Goal: Task Accomplishment & Management: Complete application form

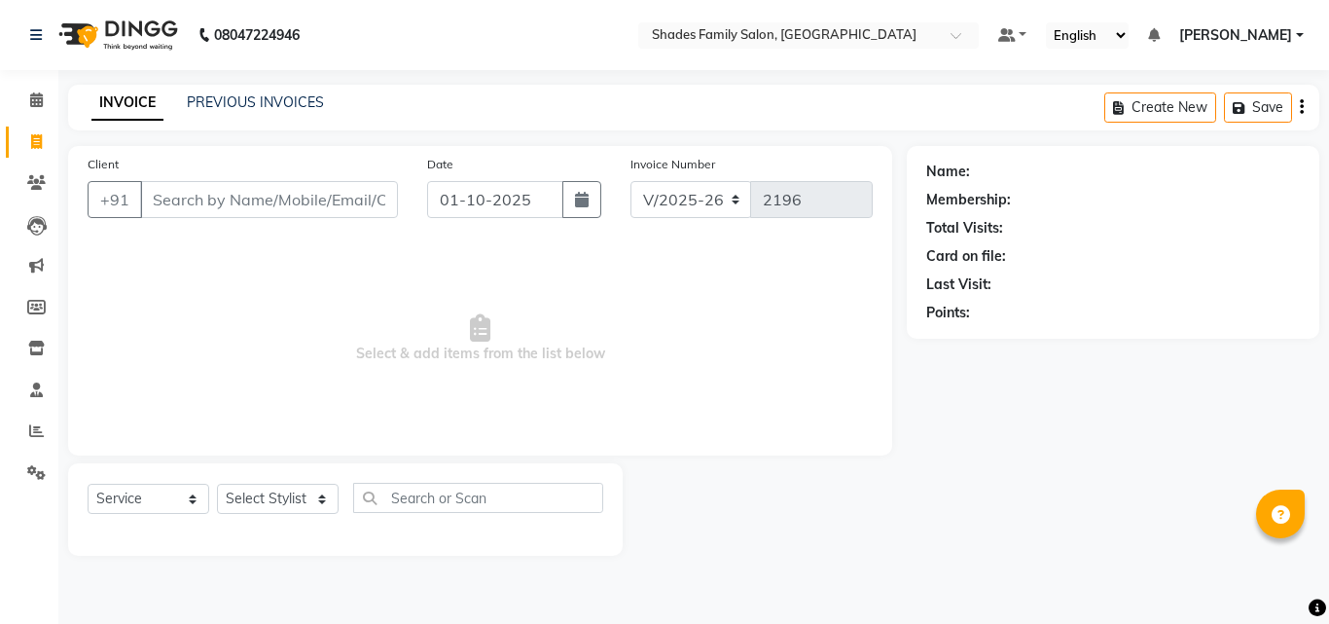
select select "7447"
select select "service"
click at [318, 497] on select "Select Stylist Aman Anjali Monica Namrutha Ranjith Zeeshan" at bounding box center [278, 499] width 122 height 30
select select "83622"
click at [217, 484] on select "Select Stylist Aman Anjali Monica Namrutha Ranjith Zeeshan" at bounding box center [278, 499] width 122 height 30
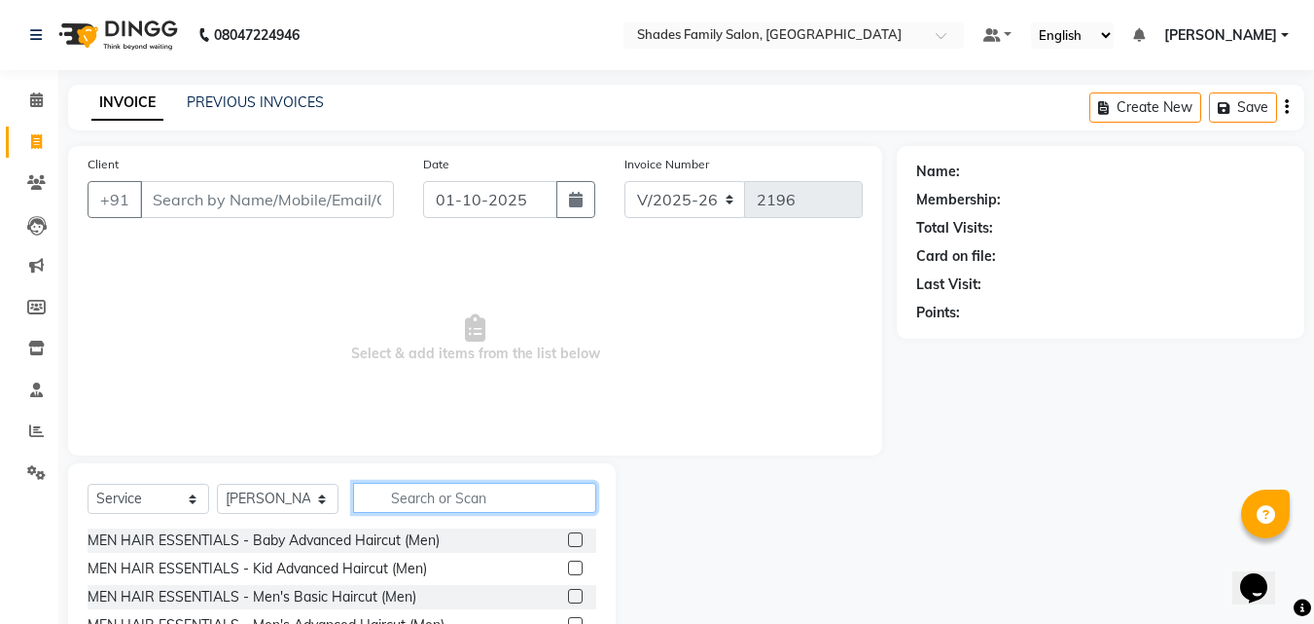
click at [415, 496] on input "text" at bounding box center [474, 498] width 243 height 30
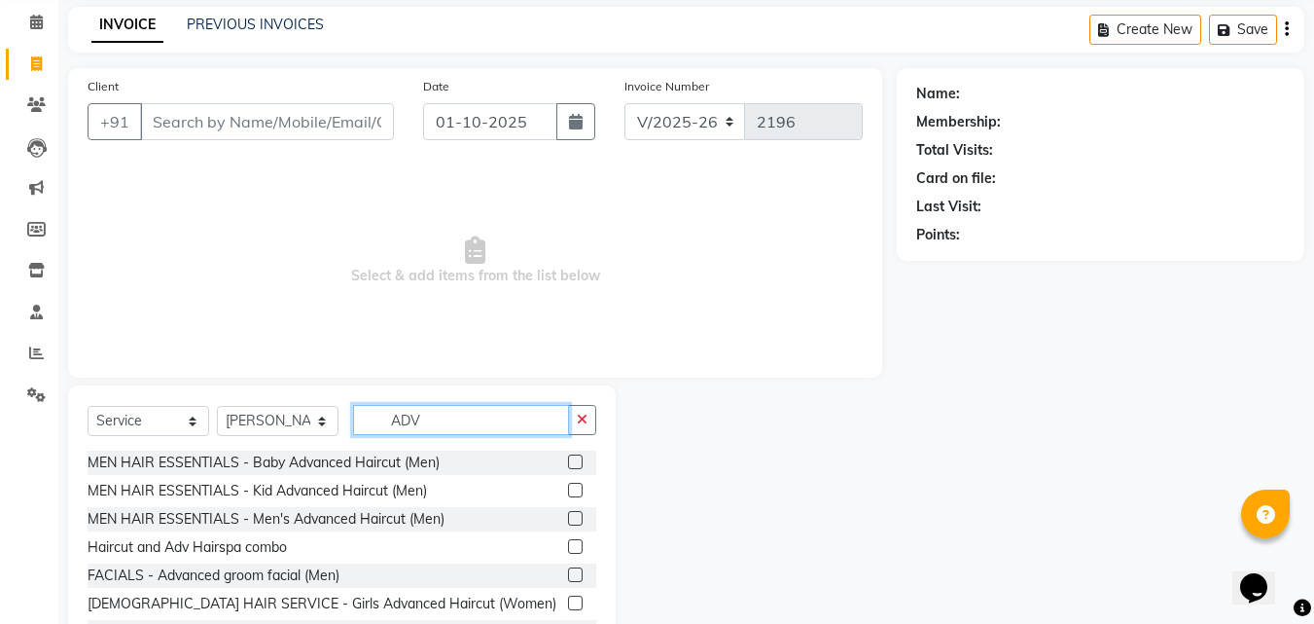
scroll to position [156, 0]
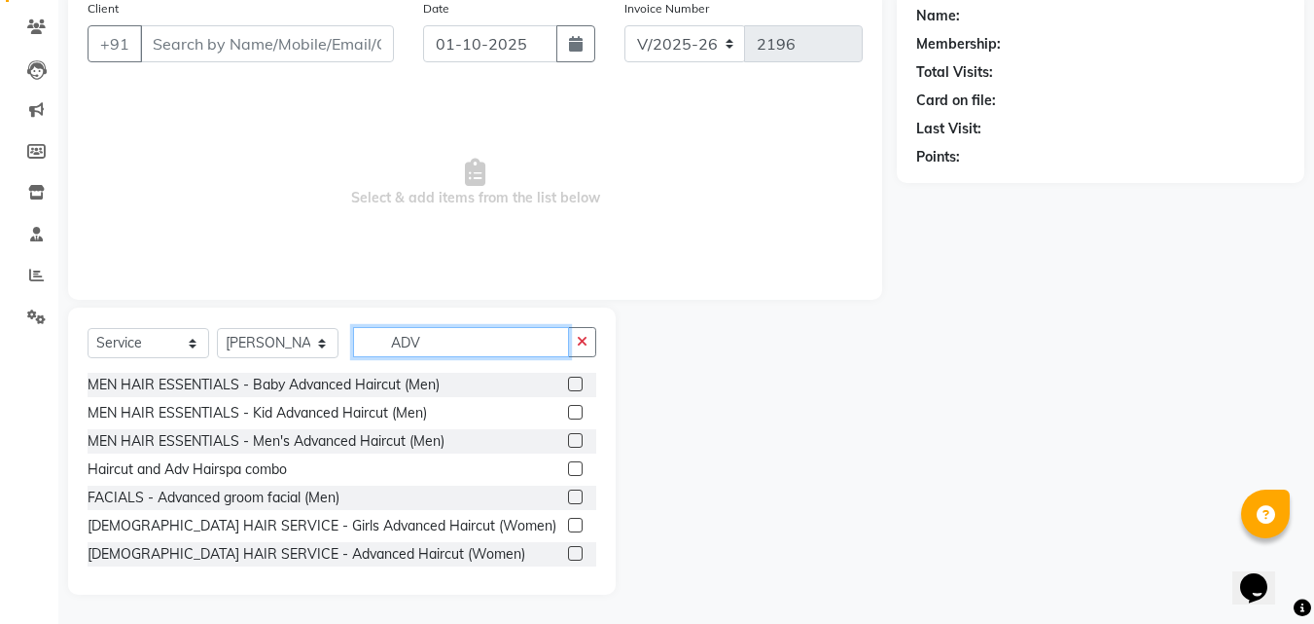
type input "ADV"
click at [568, 549] on label at bounding box center [575, 553] width 15 height 15
click at [568, 549] on input "checkbox" at bounding box center [574, 554] width 13 height 13
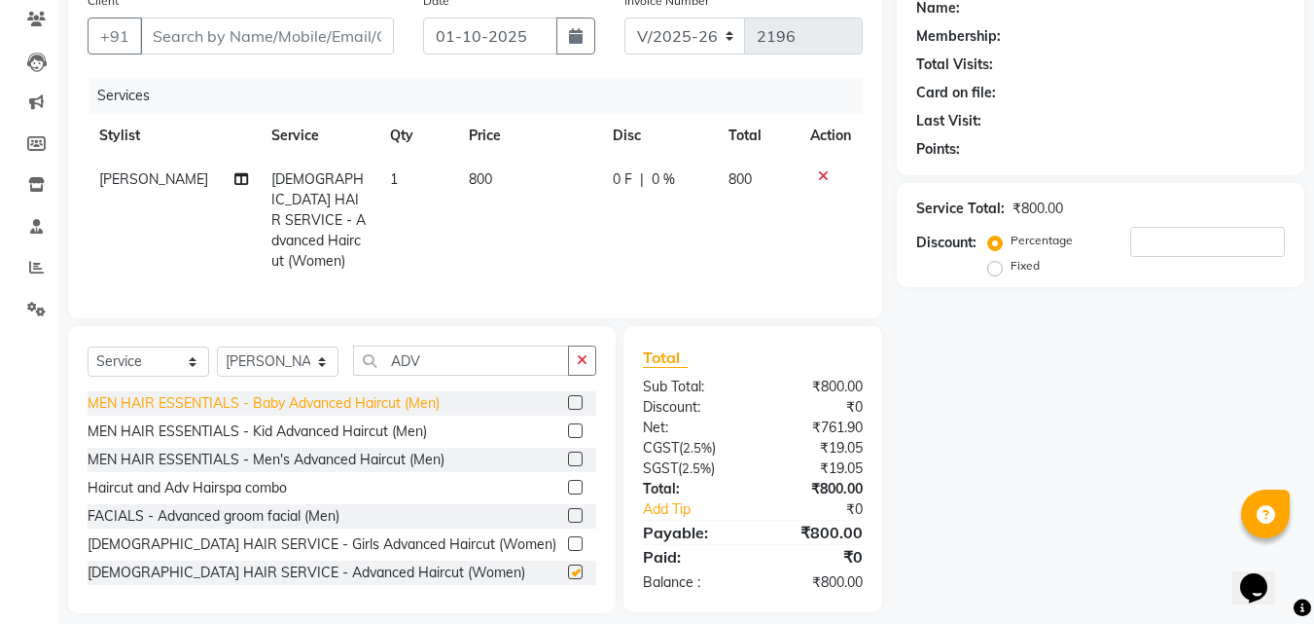
checkbox input "false"
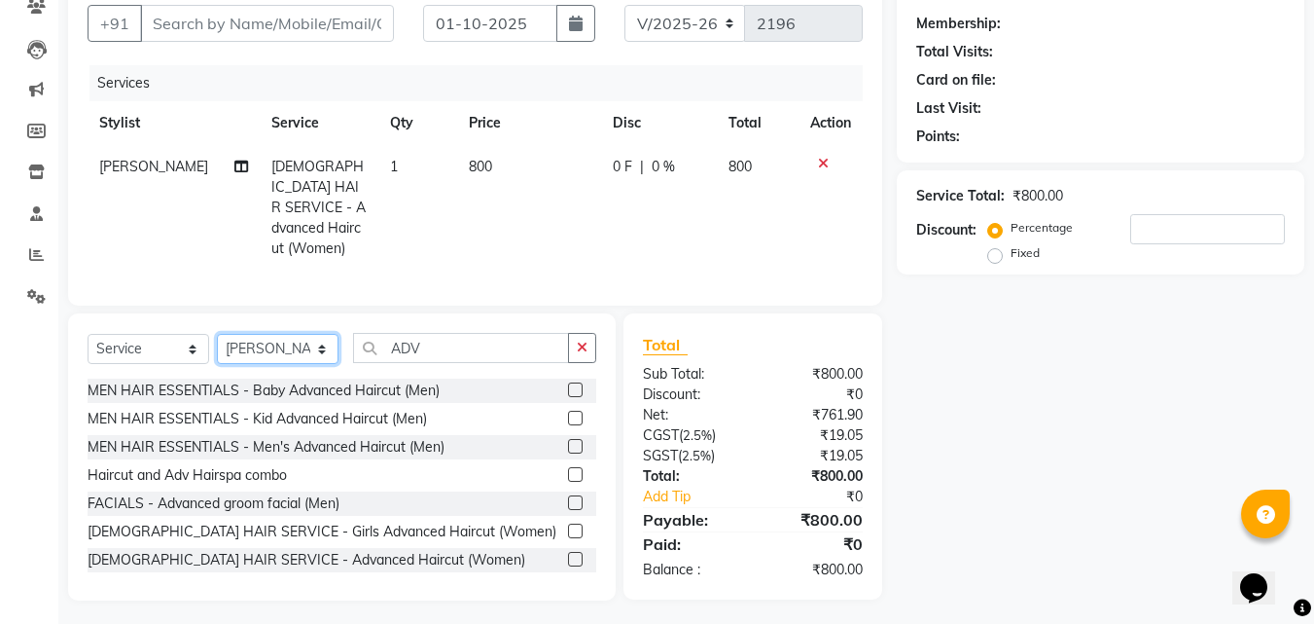
click at [285, 349] on select "Select Stylist Aman Anjali Monica Namrutha Ranjith Zeeshan" at bounding box center [278, 349] width 122 height 30
select select "89612"
click at [217, 334] on select "Select Stylist Aman Anjali Monica Namrutha Ranjith Zeeshan" at bounding box center [278, 349] width 122 height 30
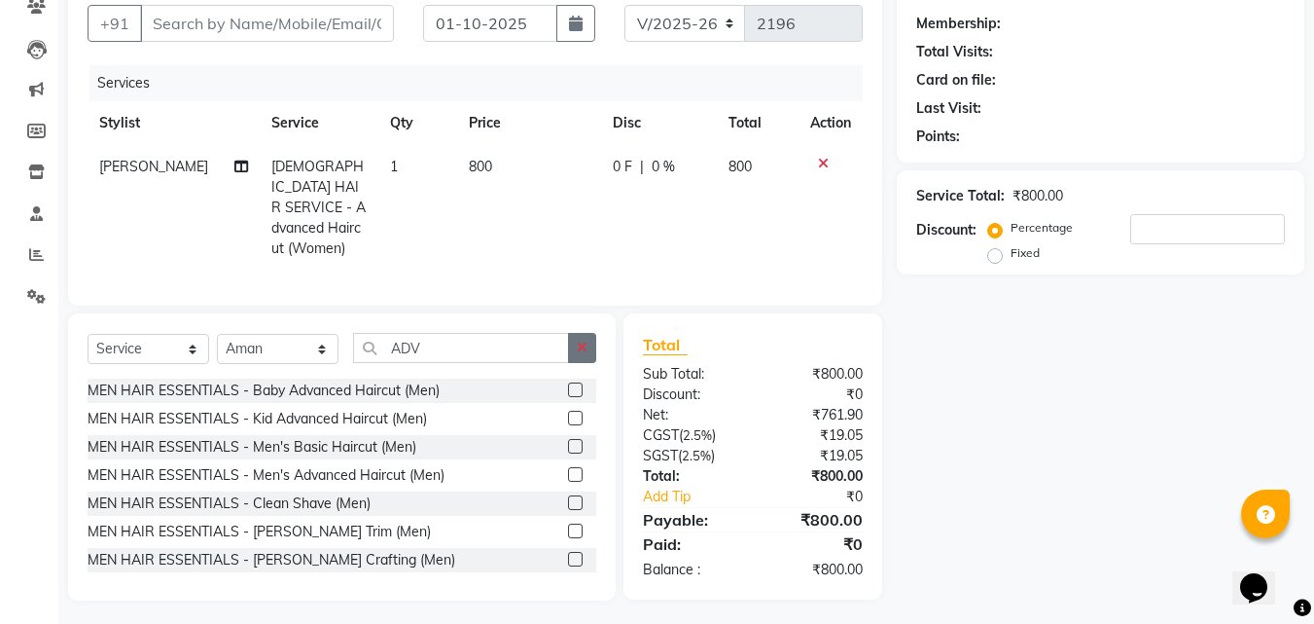
drag, startPoint x: 582, startPoint y: 339, endPoint x: 524, endPoint y: 340, distance: 57.4
click at [582, 341] on icon "button" at bounding box center [582, 348] width 11 height 14
click at [524, 340] on input "text" at bounding box center [474, 348] width 243 height 30
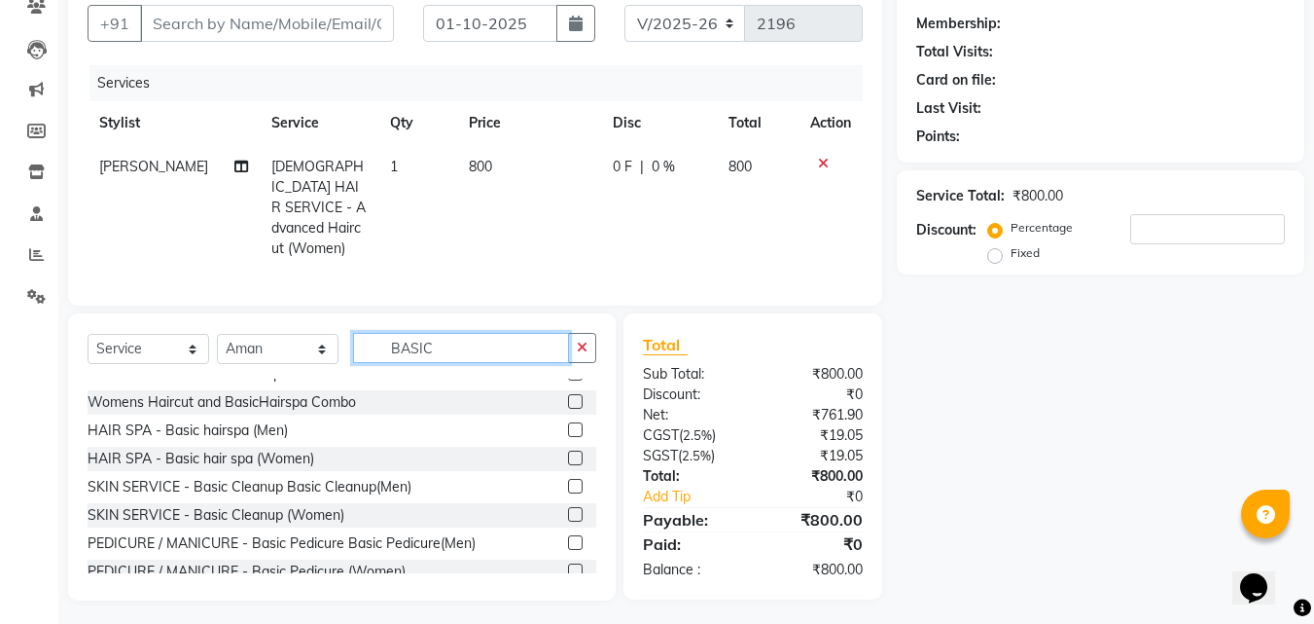
scroll to position [88, 0]
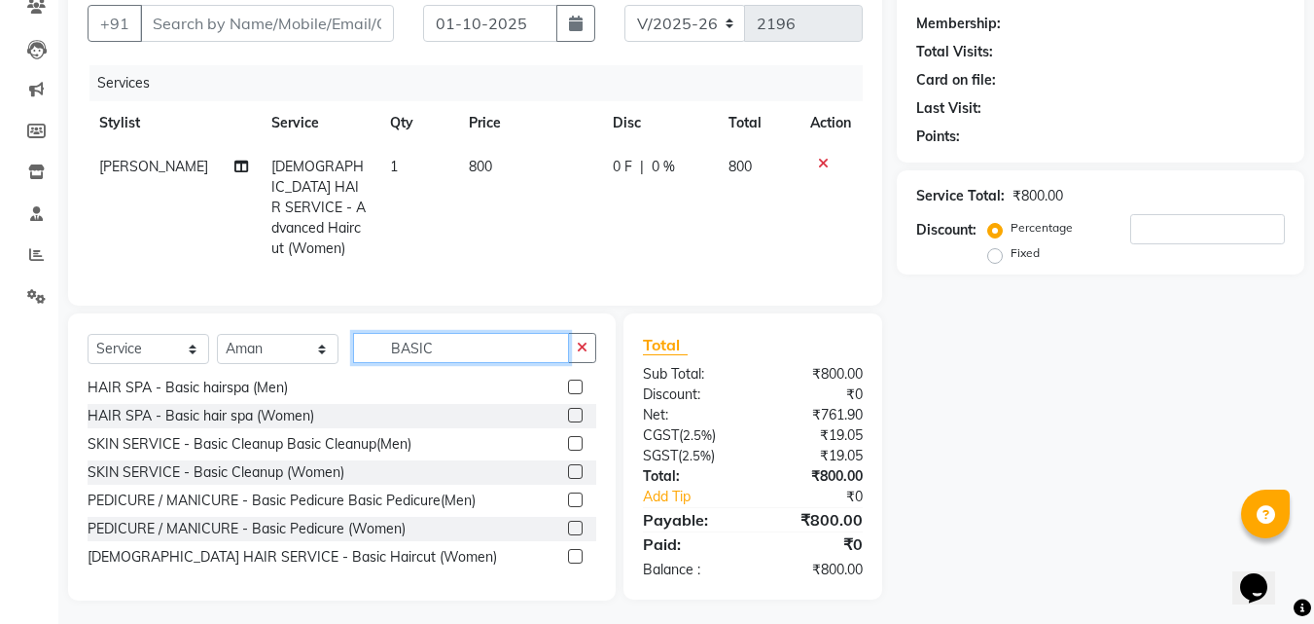
type input "BASIC"
click at [568, 549] on label at bounding box center [575, 556] width 15 height 15
click at [568, 551] on input "checkbox" at bounding box center [574, 557] width 13 height 13
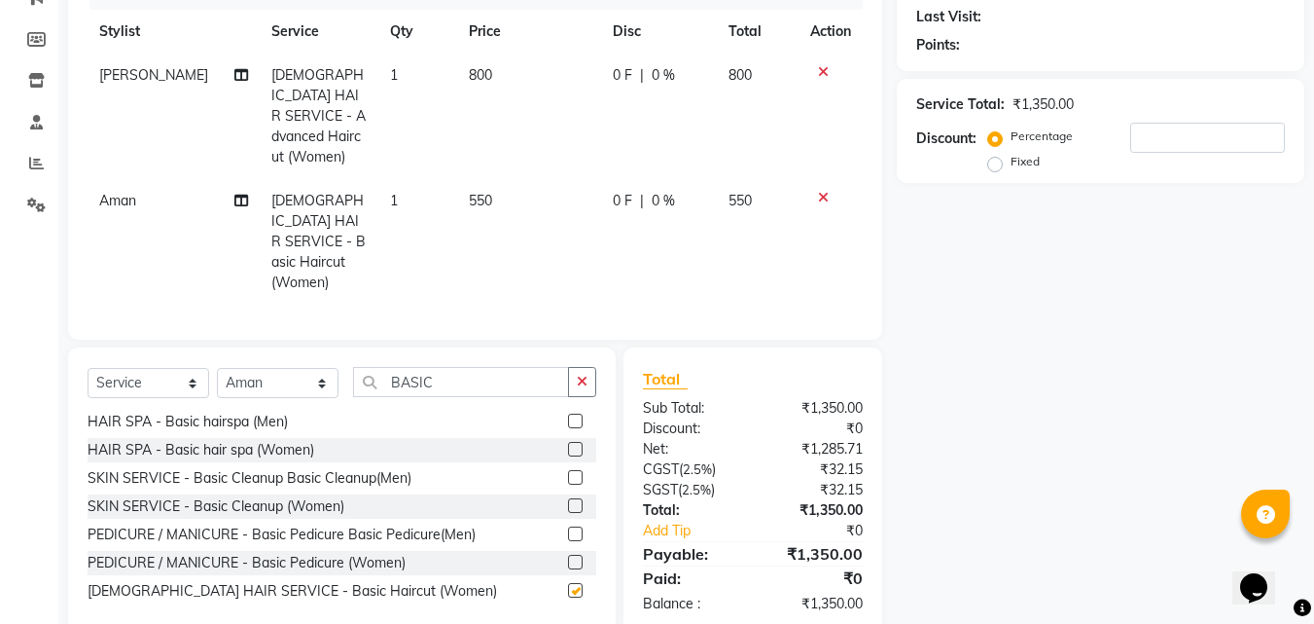
checkbox input "false"
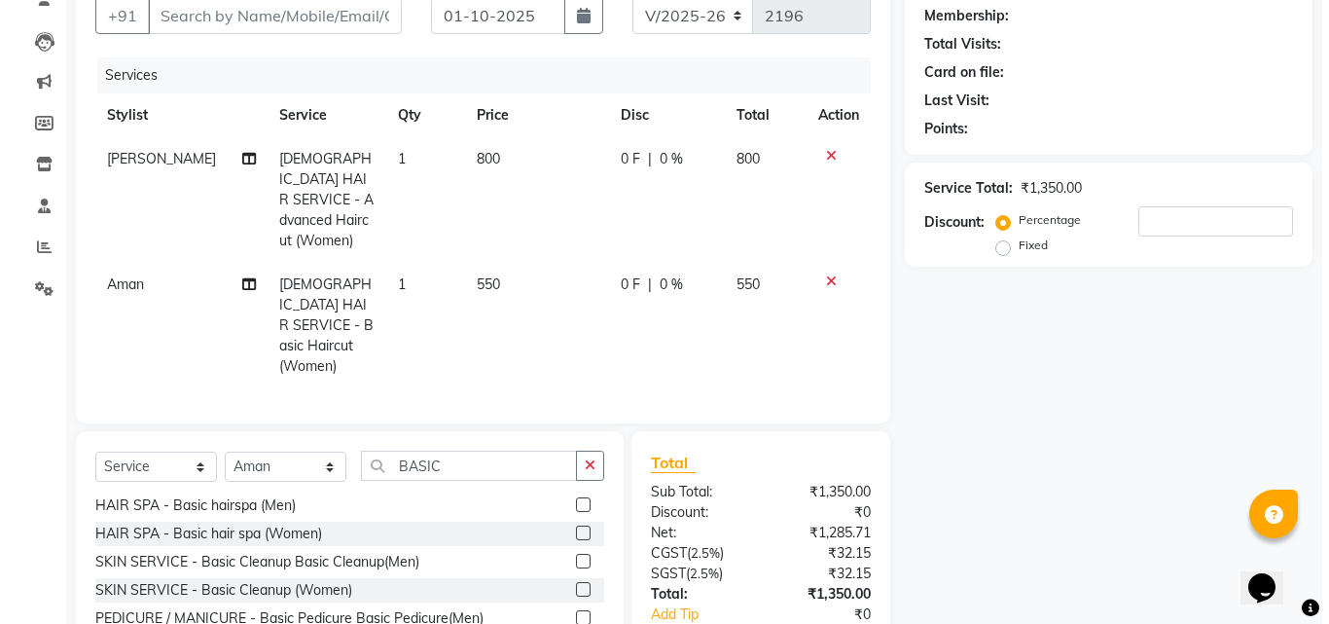
scroll to position [87, 0]
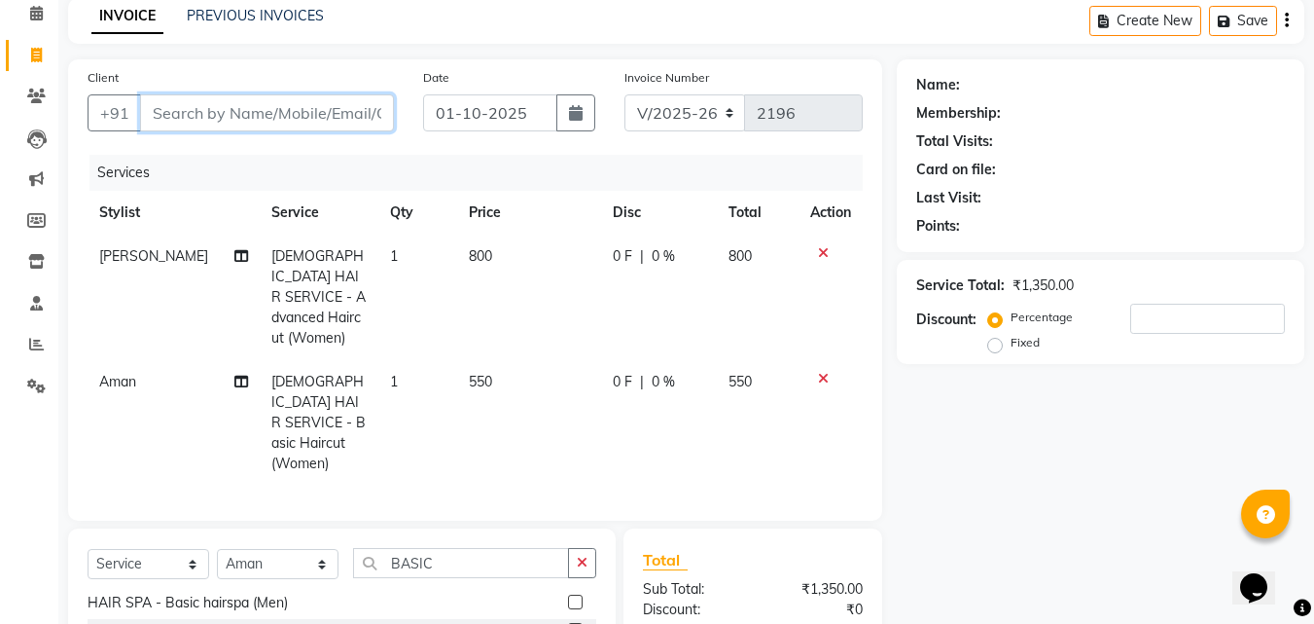
click at [339, 115] on input "Client" at bounding box center [267, 112] width 254 height 37
type input "9"
type input "0"
type input "9448859822"
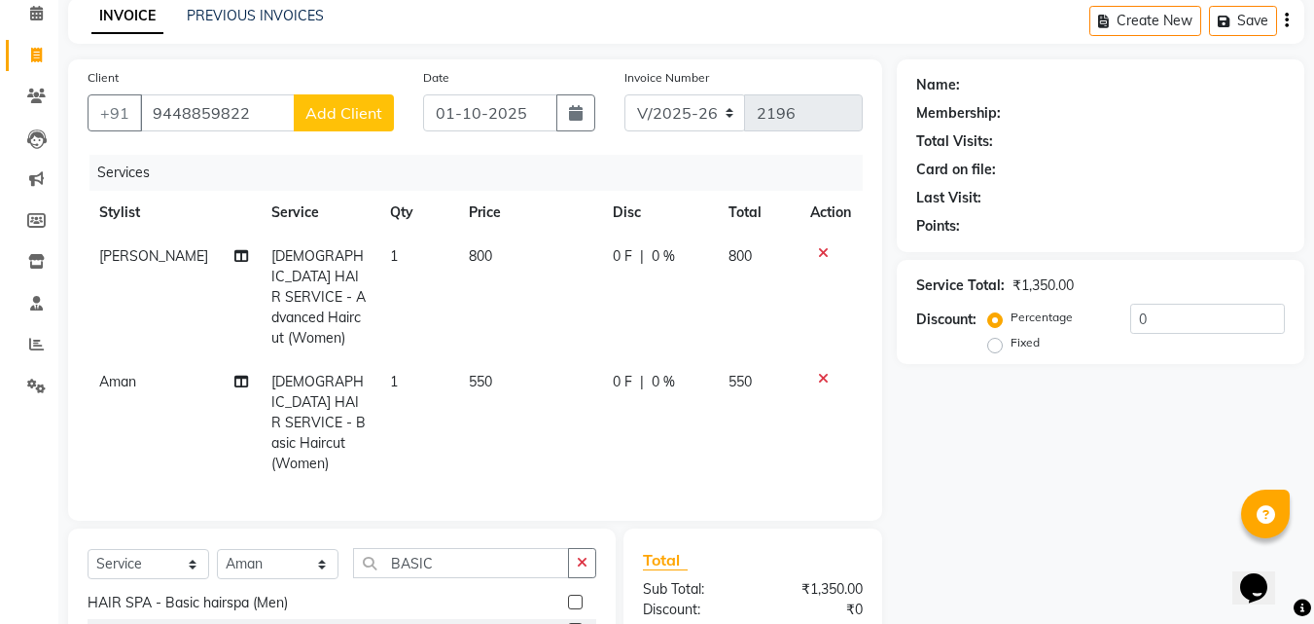
click at [344, 111] on span "Add Client" at bounding box center [343, 112] width 77 height 19
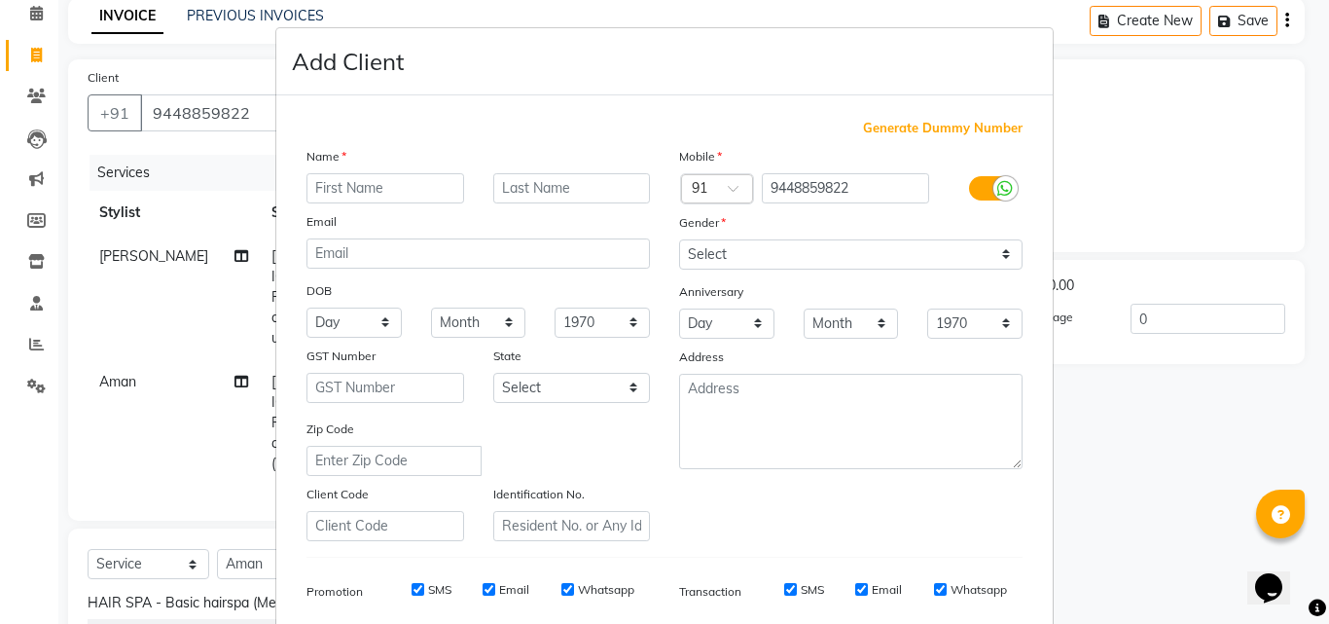
click at [419, 184] on input "text" at bounding box center [385, 188] width 158 height 30
click at [316, 185] on input "sIsilin" at bounding box center [385, 188] width 158 height 30
click at [319, 189] on input "sIsilin" at bounding box center [385, 188] width 158 height 30
click at [389, 212] on div "Email" at bounding box center [478, 224] width 373 height 27
click at [806, 253] on select "Select Male Female Other Prefer Not To Say" at bounding box center [850, 254] width 343 height 30
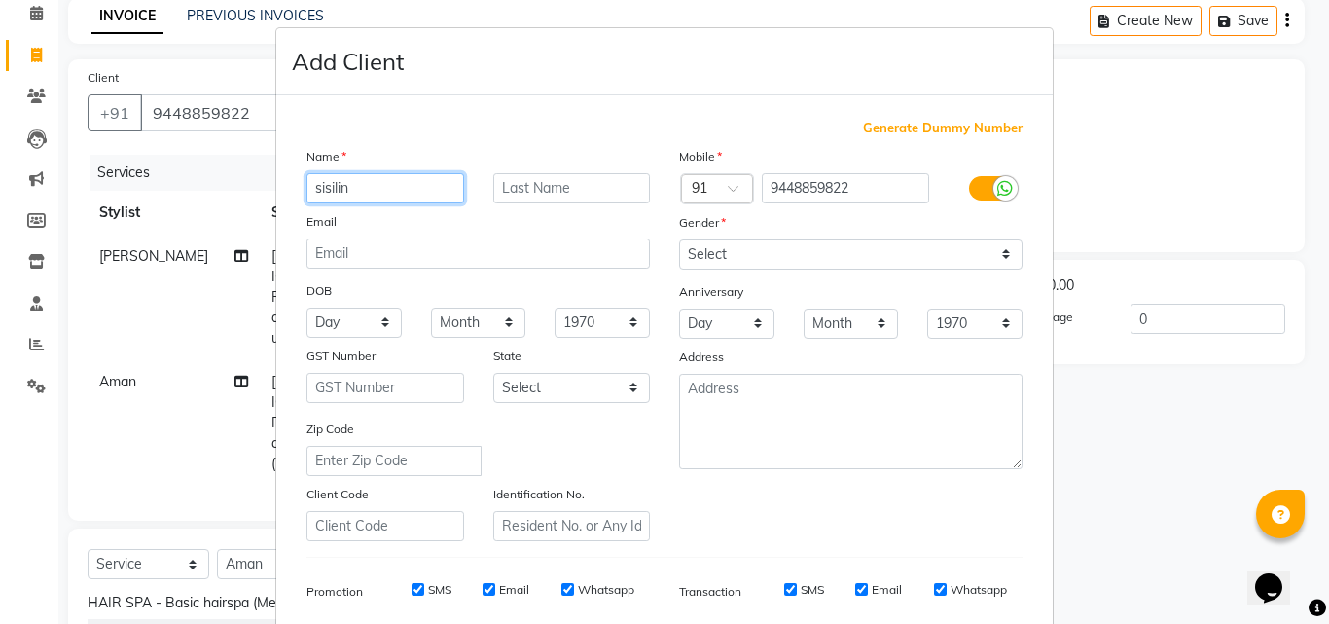
click at [313, 183] on input "sisilin" at bounding box center [385, 188] width 158 height 30
type input "Sisilin"
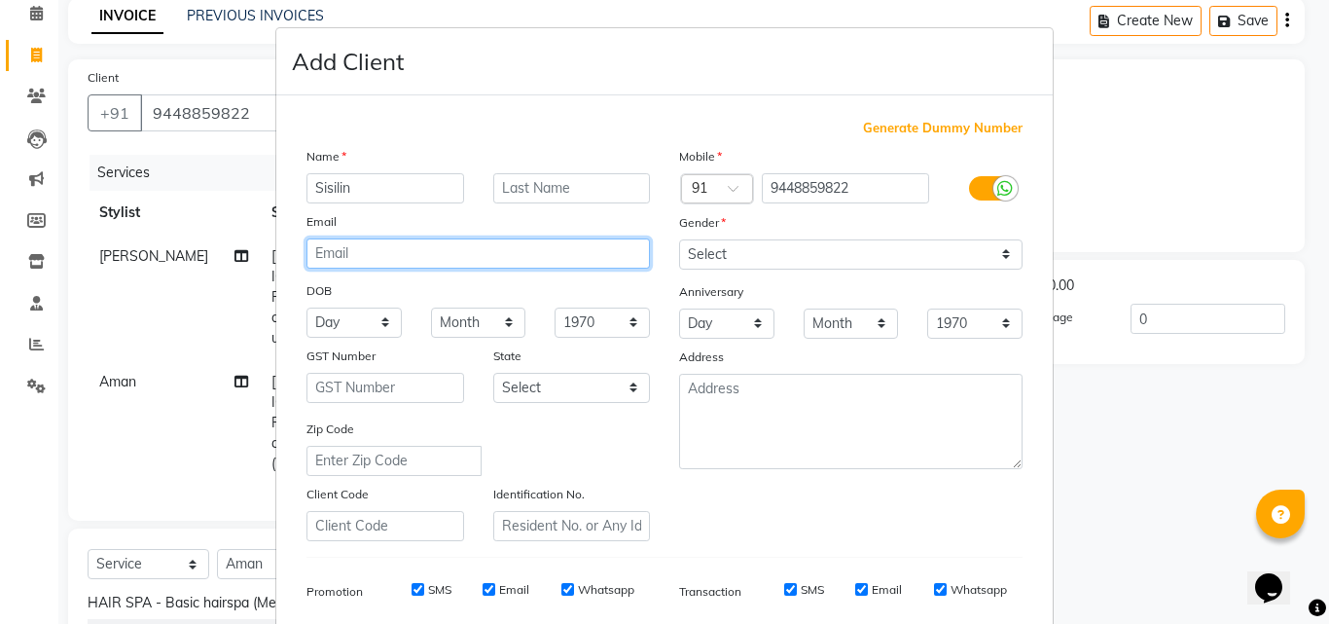
click at [549, 260] on input "email" at bounding box center [477, 253] width 343 height 30
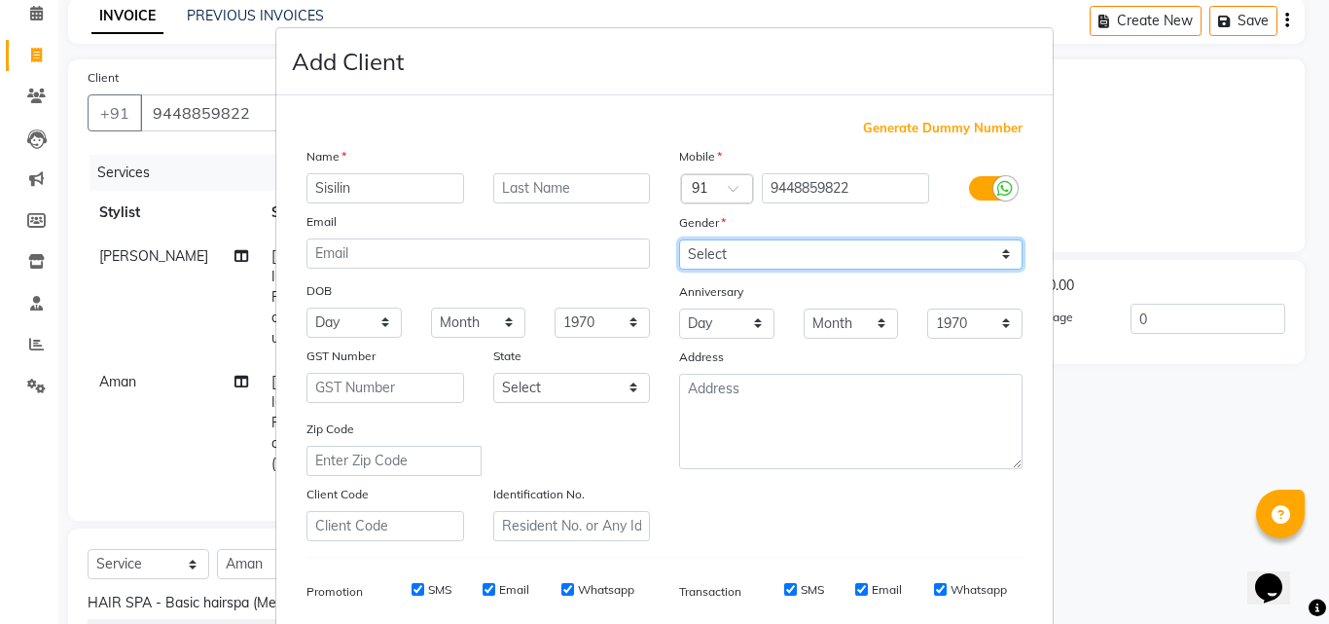
click at [800, 257] on select "Select Male Female Other Prefer Not To Say" at bounding box center [850, 254] width 343 height 30
select select "female"
click at [679, 239] on select "Select Male Female Other Prefer Not To Say" at bounding box center [850, 254] width 343 height 30
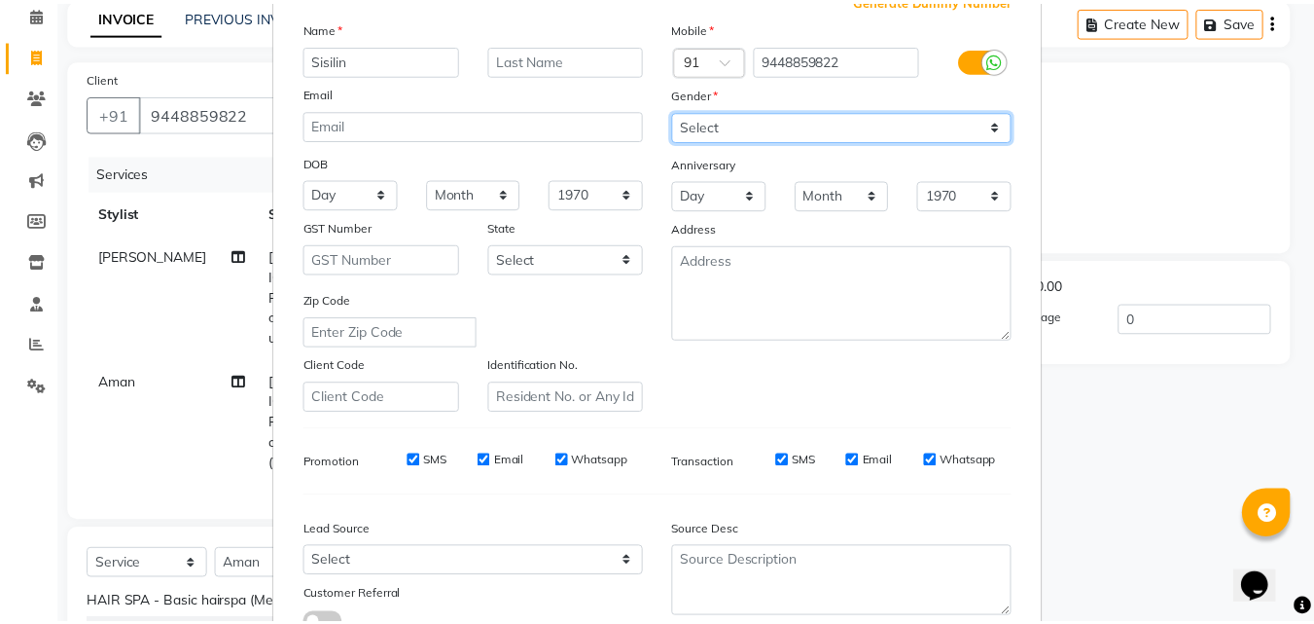
scroll to position [274, 0]
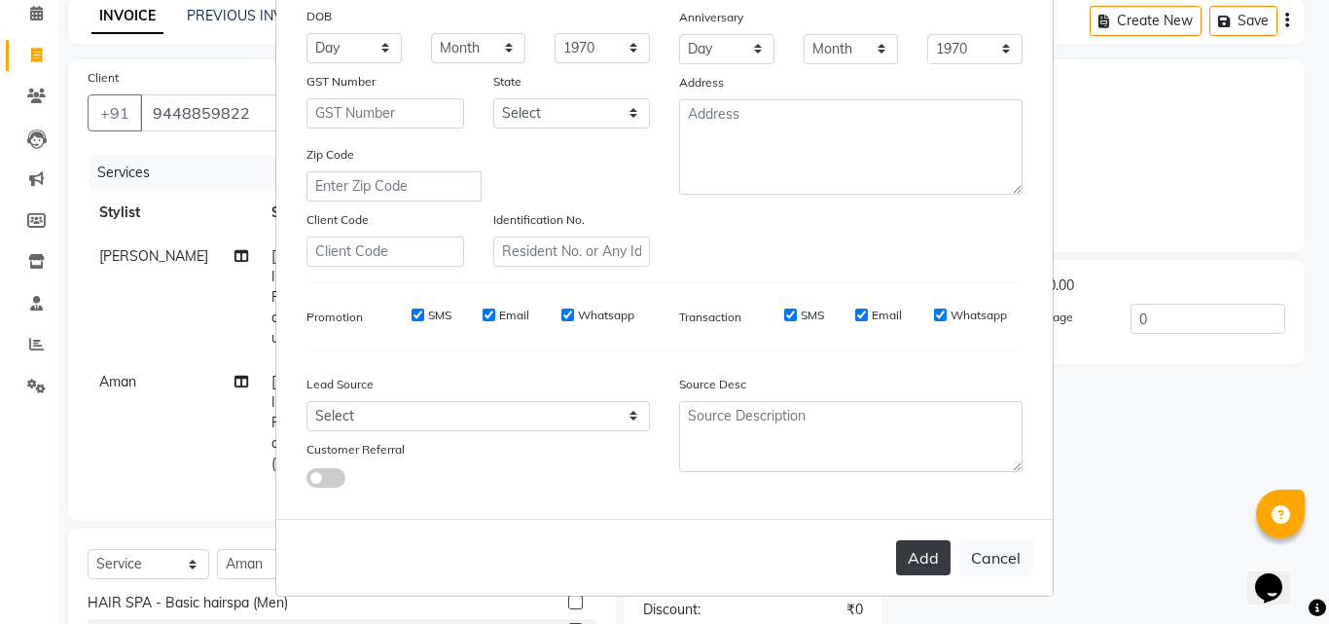
click at [920, 565] on button "Add" at bounding box center [923, 557] width 54 height 35
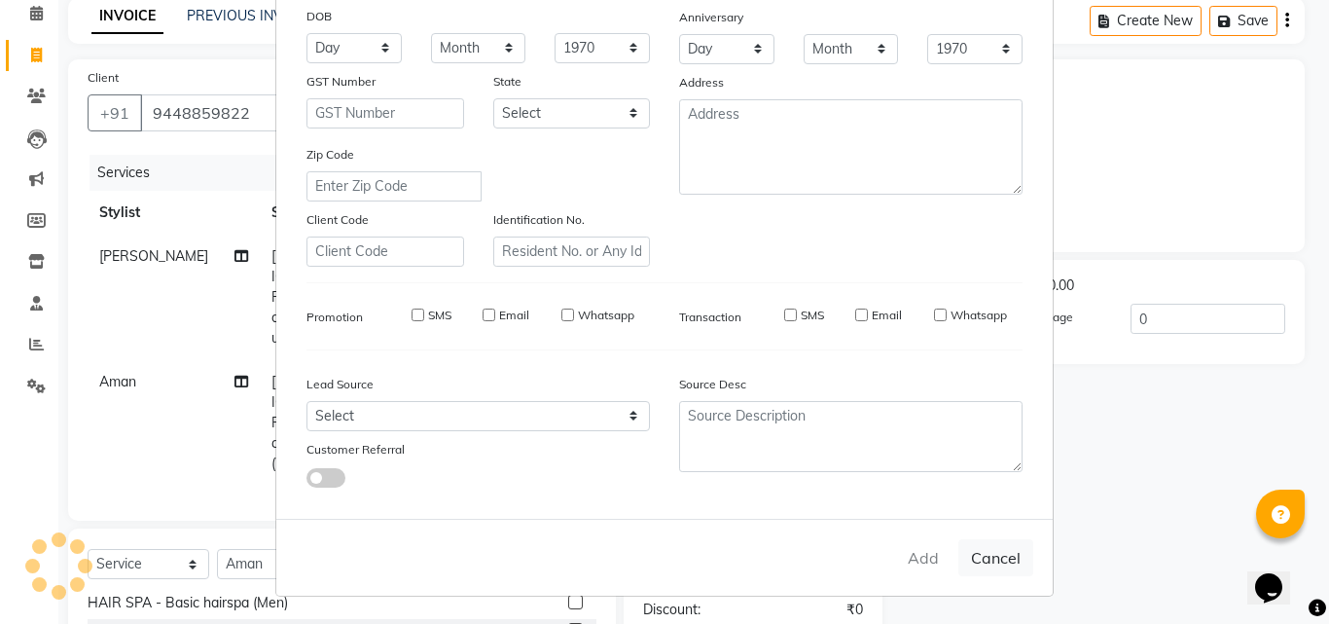
select select
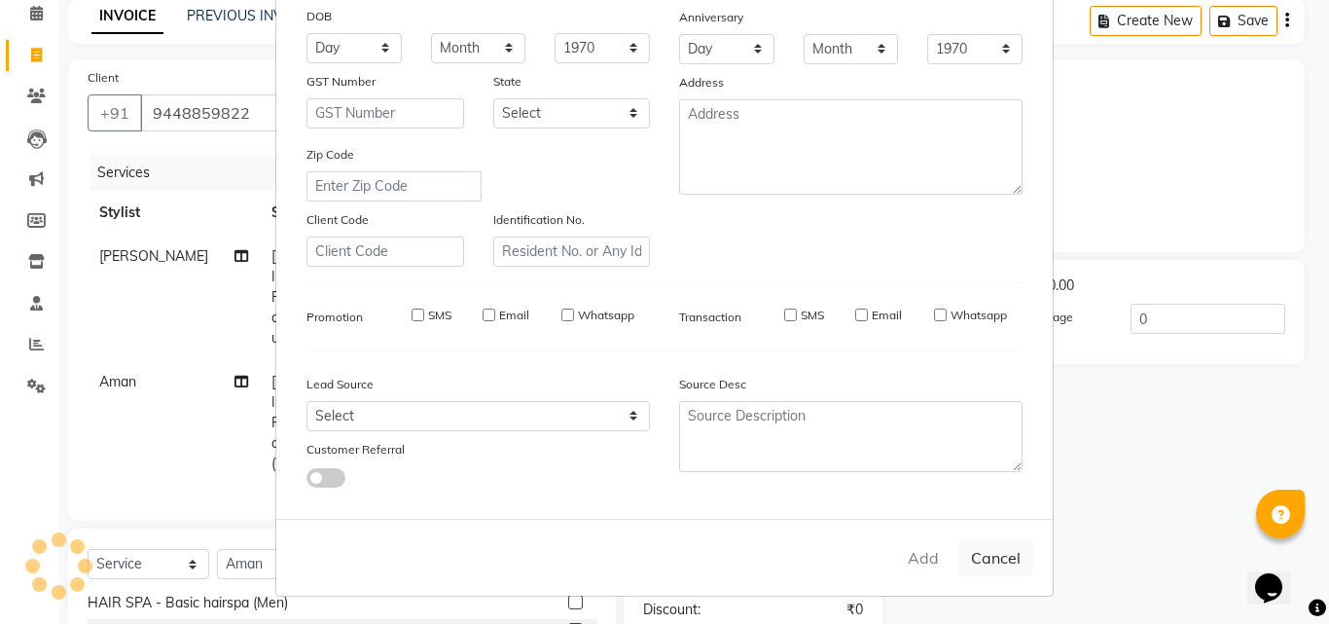
select select
checkbox input "false"
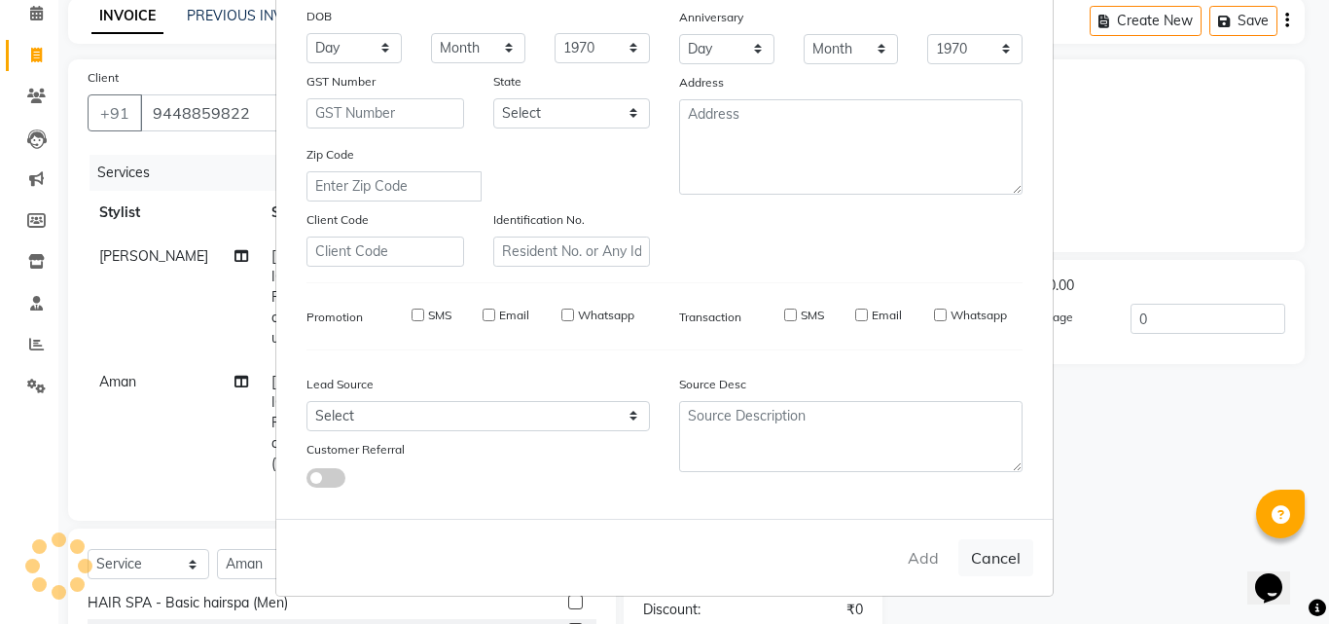
checkbox input "false"
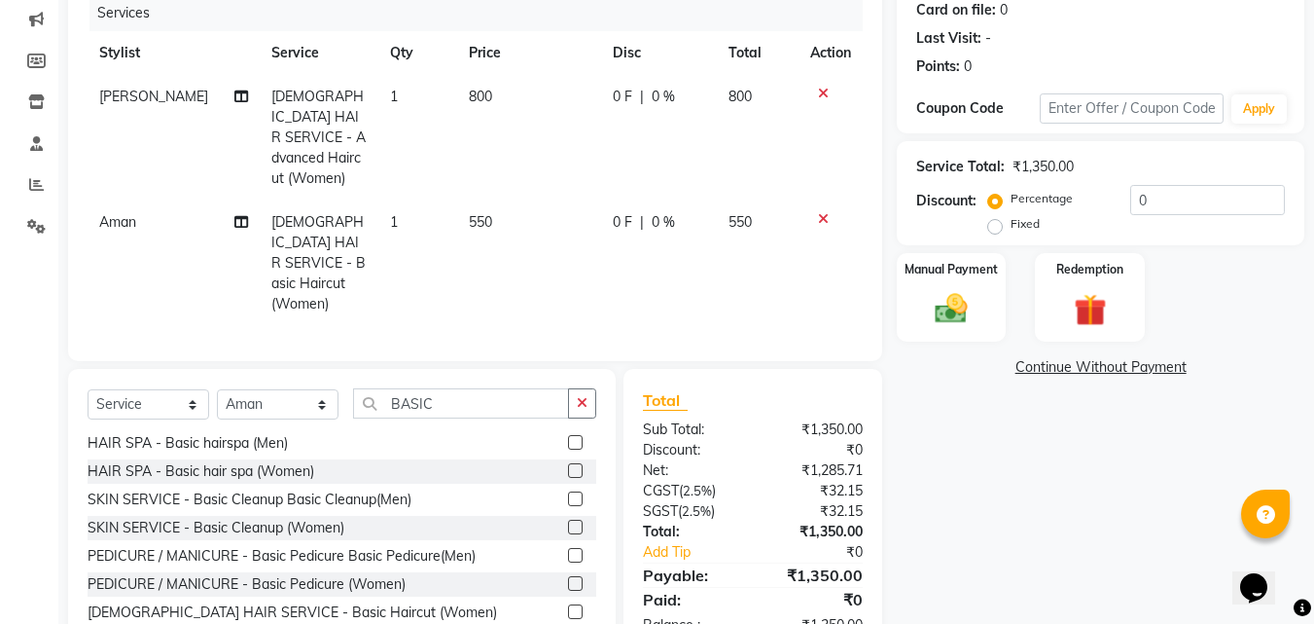
scroll to position [281, 0]
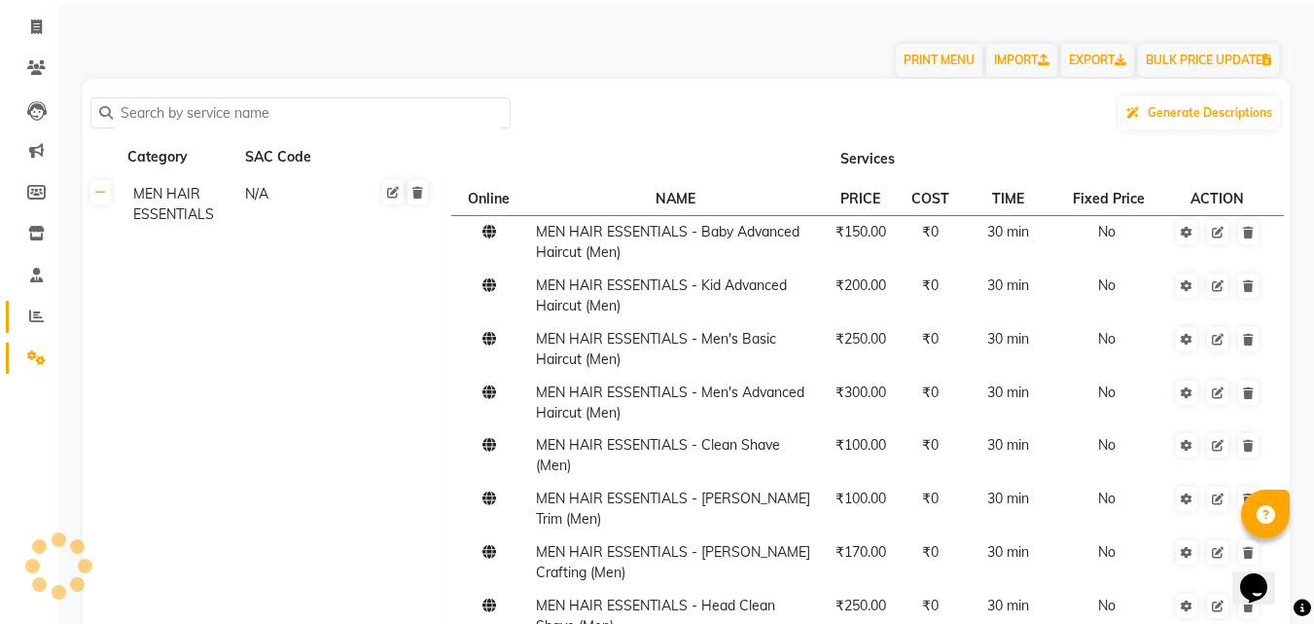
scroll to position [97, 0]
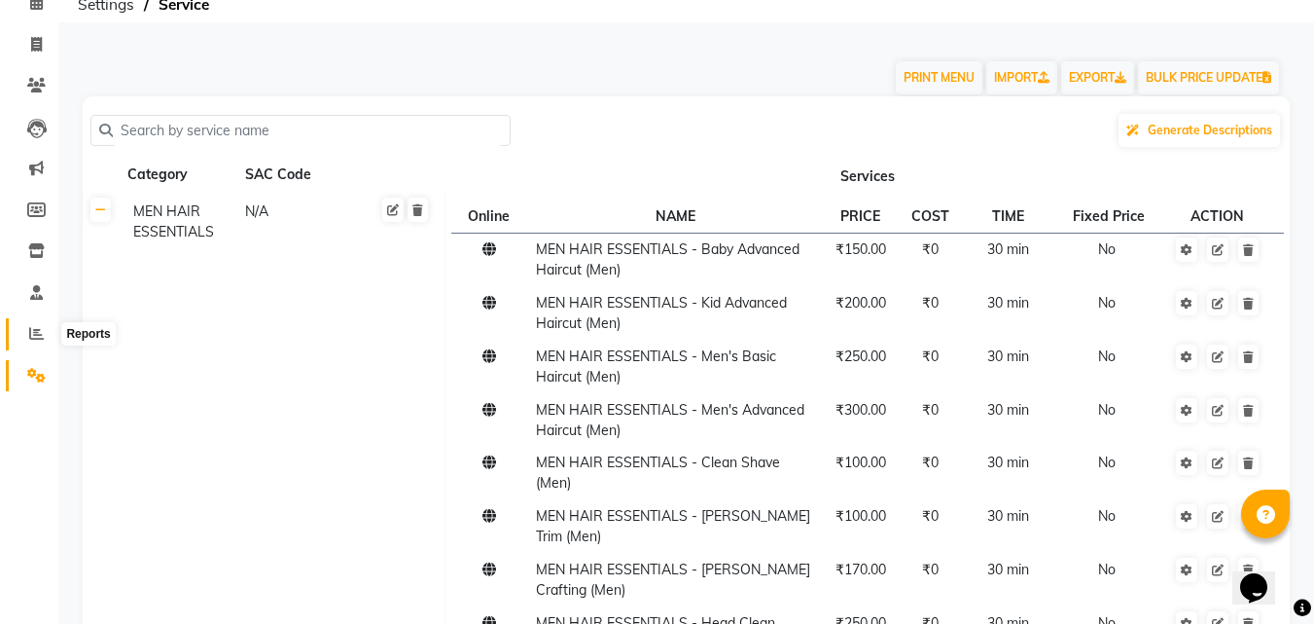
click at [34, 331] on icon at bounding box center [36, 333] width 15 height 15
